Goal: Navigation & Orientation: Find specific page/section

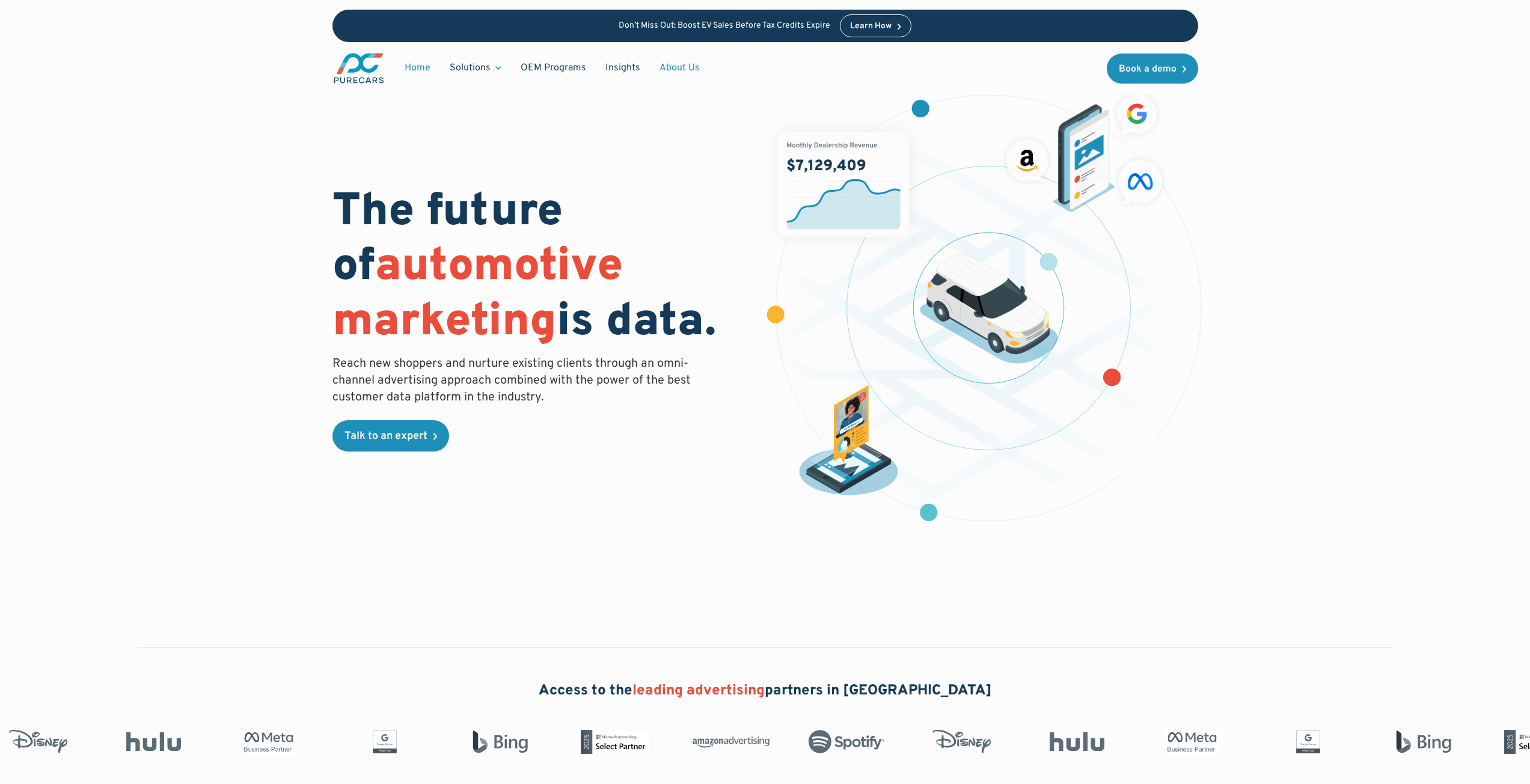
click at [657, 60] on link "About Us" at bounding box center [680, 68] width 59 height 23
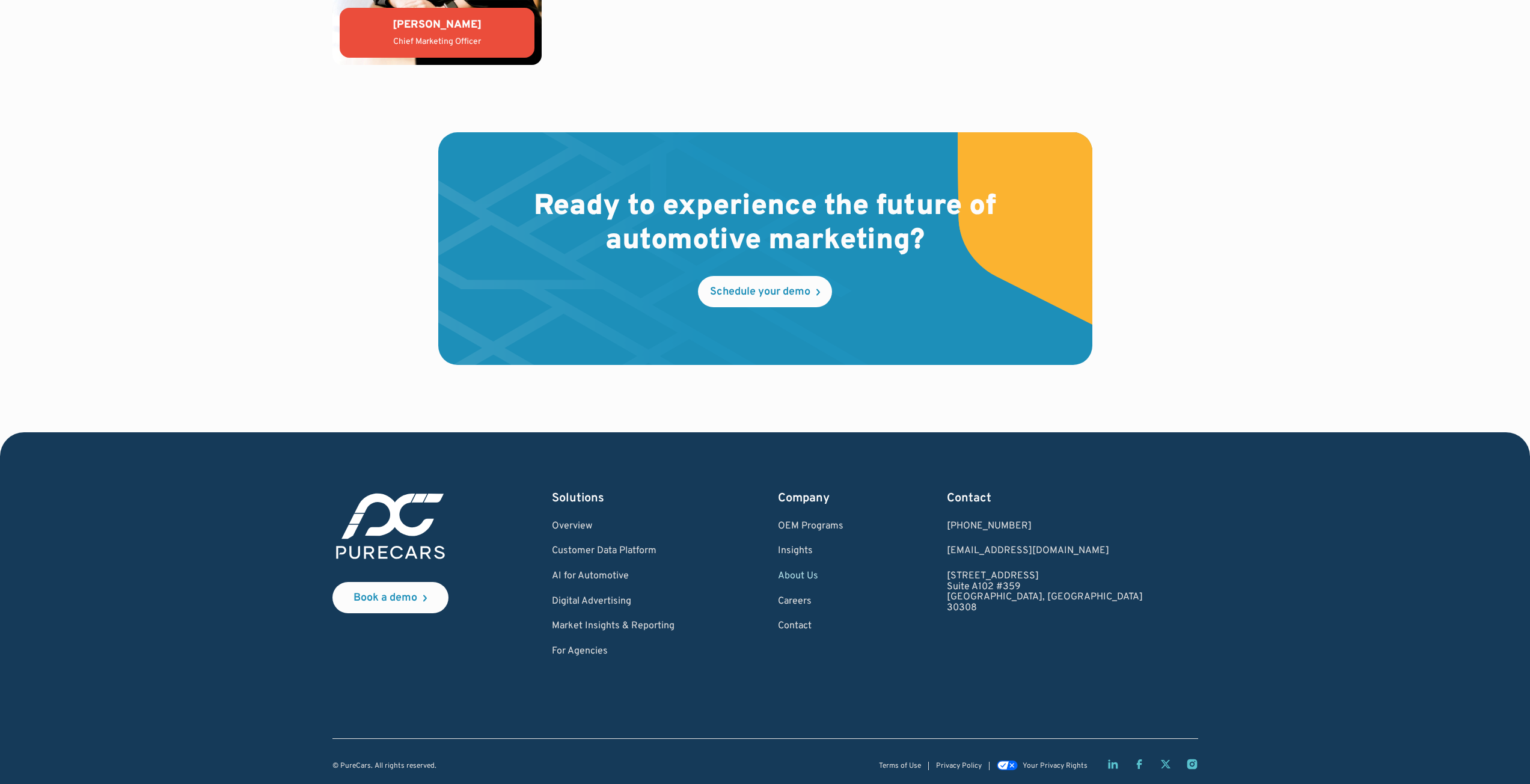
scroll to position [3305, 0]
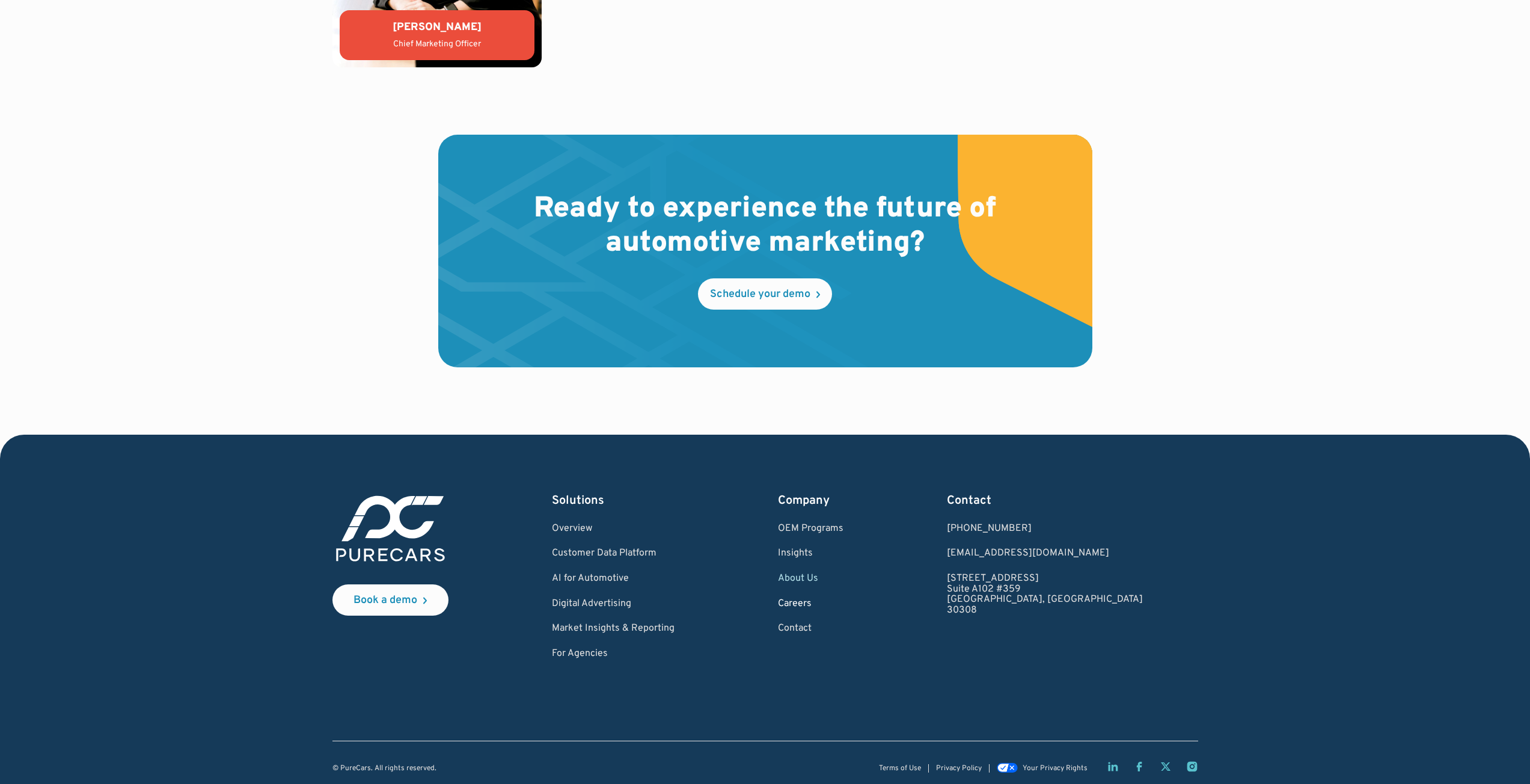
click at [841, 599] on link "Careers" at bounding box center [810, 604] width 66 height 11
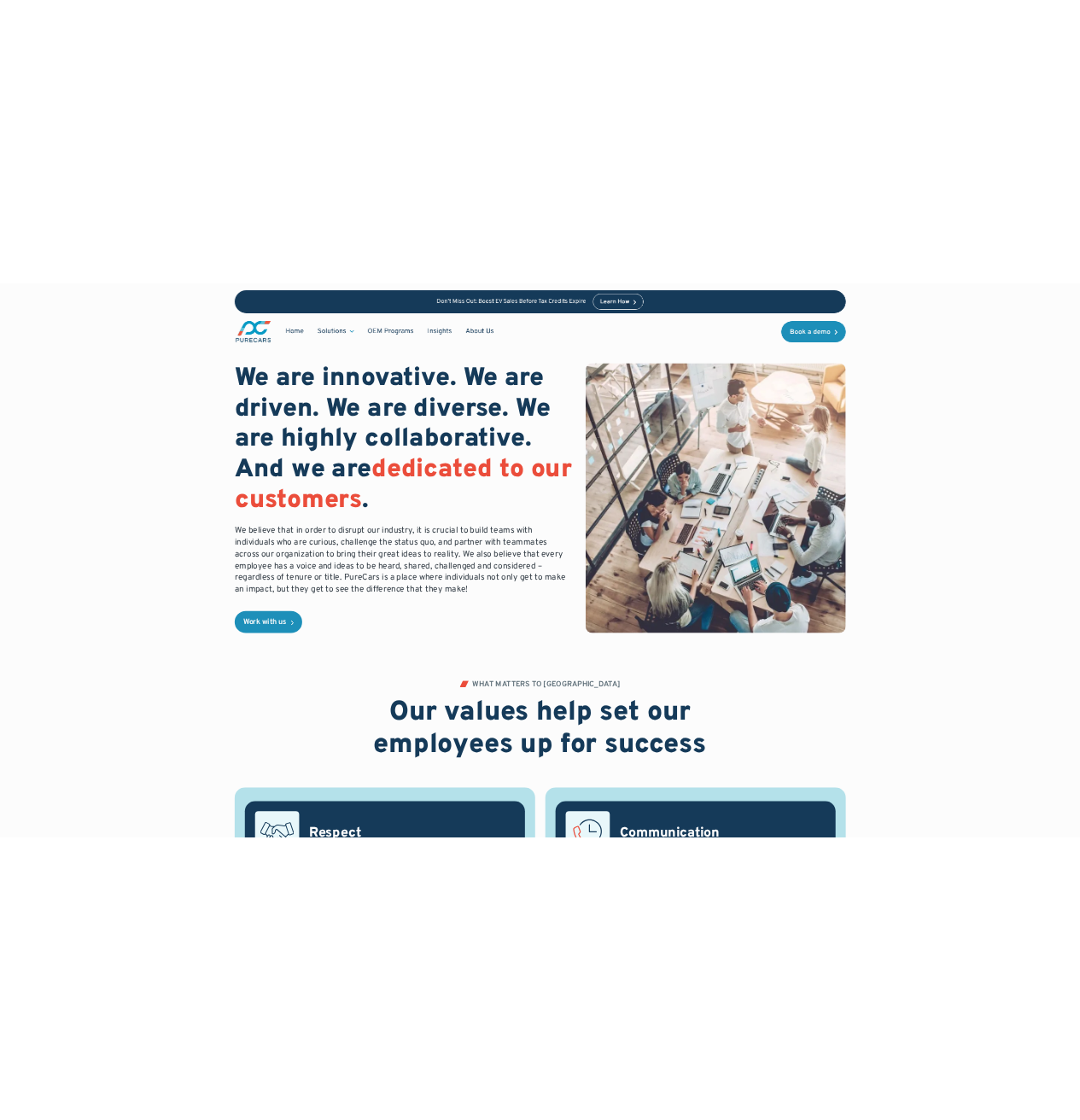
scroll to position [27, 0]
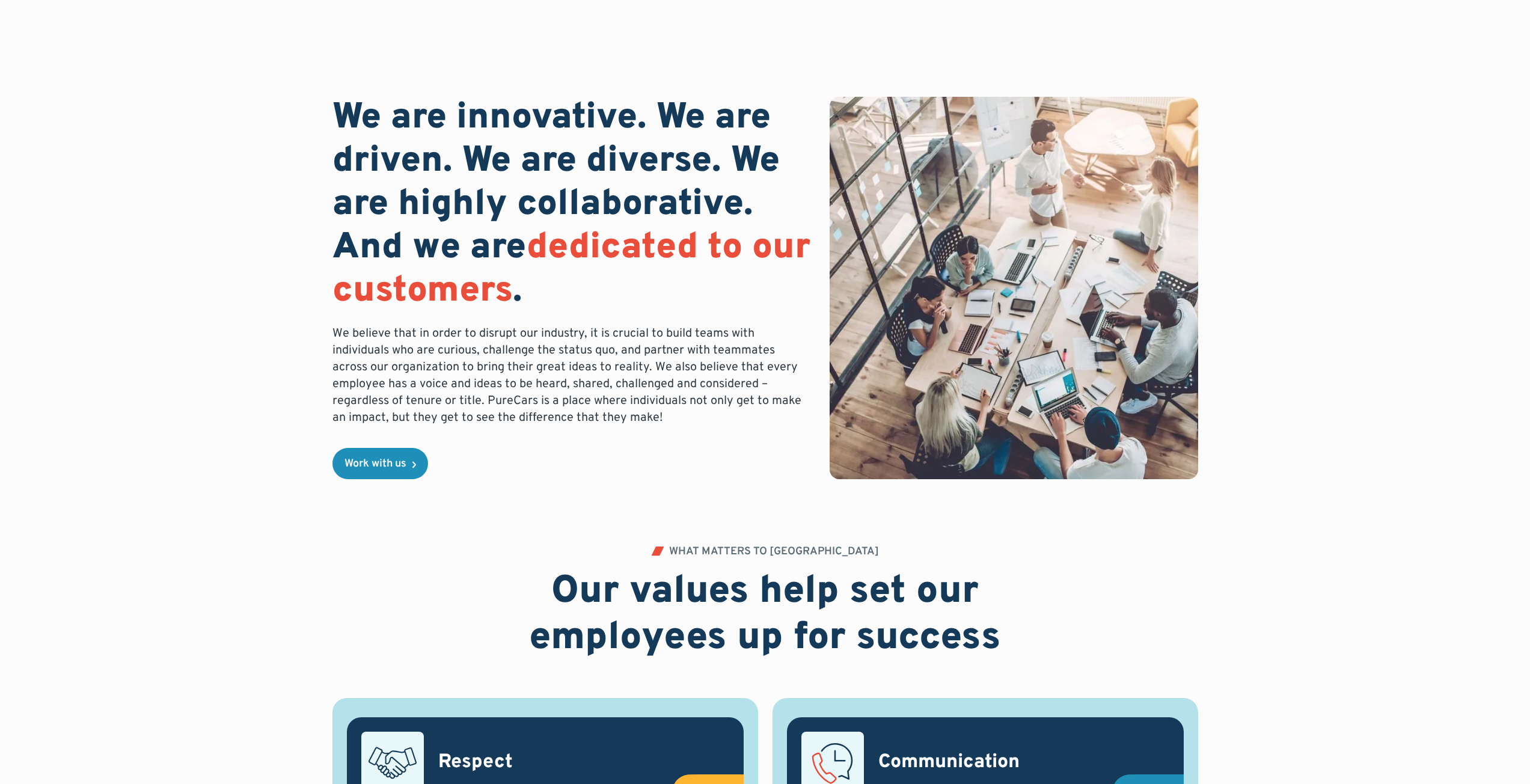
click at [389, 433] on div "We are innovative. We are driven. We are diverse. We are highly collaborative. …" at bounding box center [572, 288] width 478 height 382
click at [385, 463] on div "Work with us" at bounding box center [375, 464] width 62 height 11
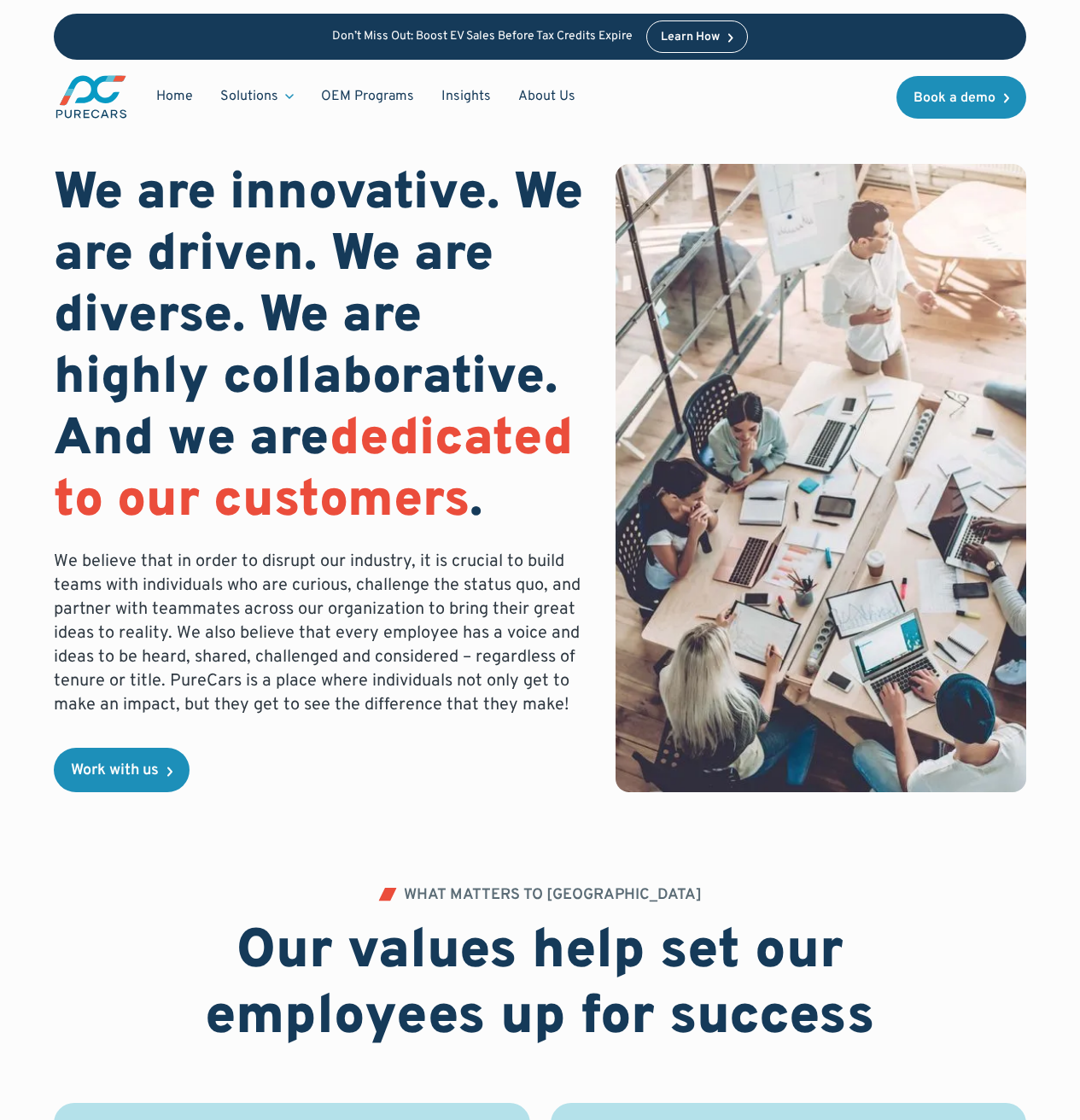
scroll to position [3, 0]
